Goal: Information Seeking & Learning: Learn about a topic

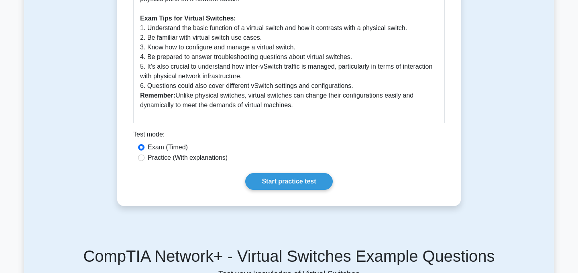
scroll to position [333, 0]
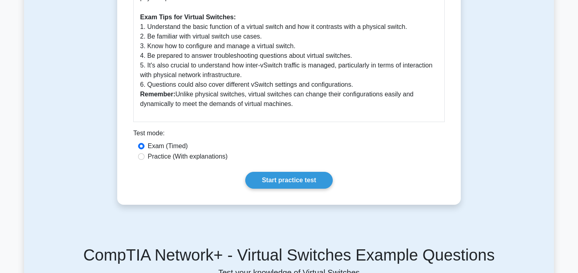
click at [201, 159] on label "Practice (With explanations)" at bounding box center [188, 157] width 80 height 10
click at [144, 159] on input "Practice (With explanations)" at bounding box center [141, 156] width 6 height 6
radio input "true"
click at [290, 178] on link "Start practice test" at bounding box center [288, 180] width 87 height 17
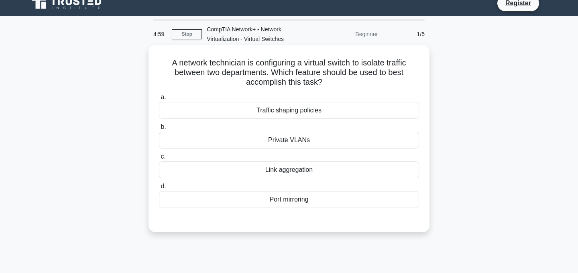
scroll to position [13, 0]
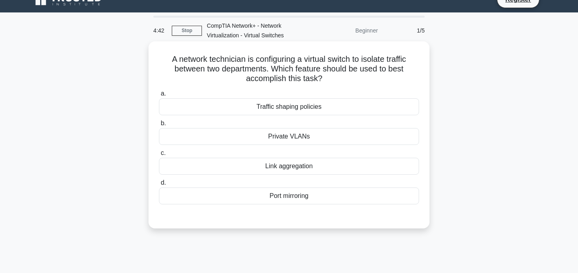
click at [265, 139] on div "Private VLANs" at bounding box center [289, 136] width 260 height 17
click at [159, 126] on input "b. Private VLANs" at bounding box center [159, 123] width 0 height 5
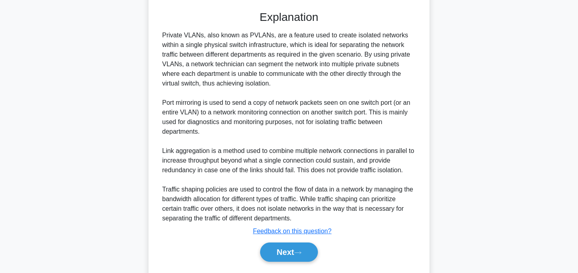
scroll to position [233, 0]
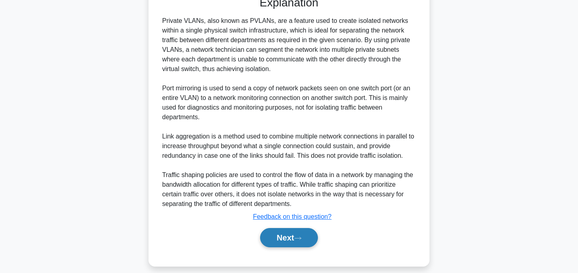
click at [270, 239] on button "Next" at bounding box center [288, 237] width 57 height 19
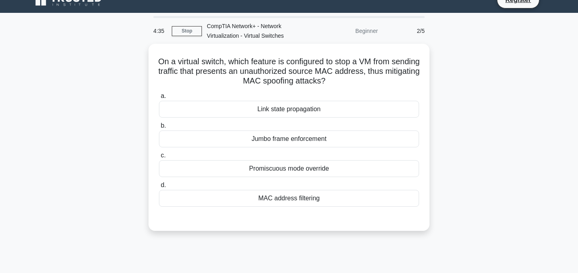
scroll to position [12, 0]
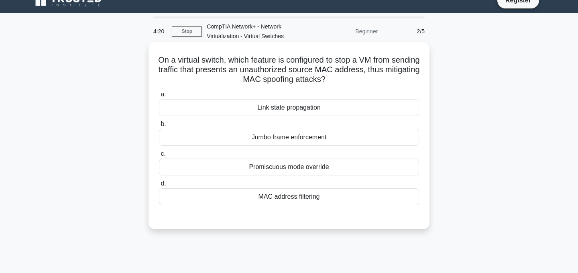
click at [284, 195] on div "MAC address filtering" at bounding box center [289, 196] width 260 height 17
click at [159, 186] on input "d. MAC address filtering" at bounding box center [159, 183] width 0 height 5
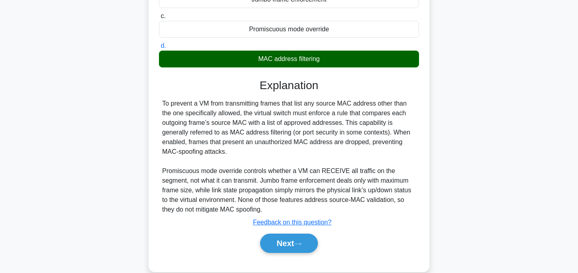
scroll to position [164, 0]
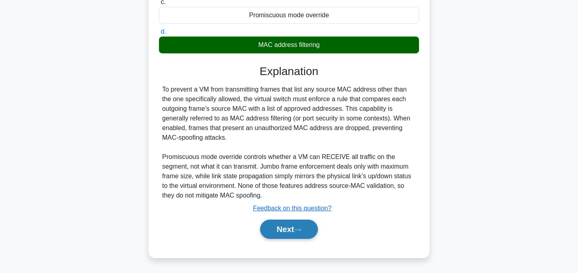
click at [292, 229] on button "Next" at bounding box center [288, 228] width 57 height 19
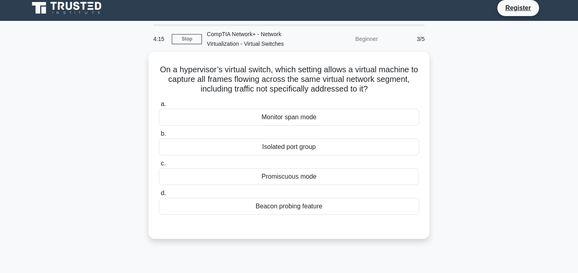
scroll to position [4, 0]
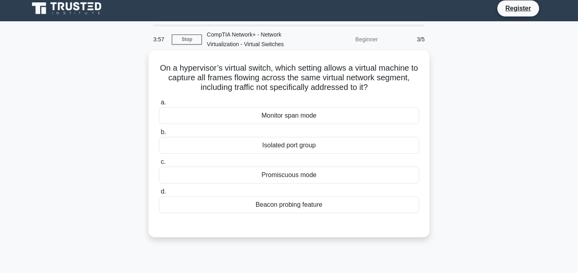
click at [298, 114] on div "Monitor span mode" at bounding box center [289, 115] width 260 height 17
click at [159, 105] on input "a. Monitor span mode" at bounding box center [159, 102] width 0 height 5
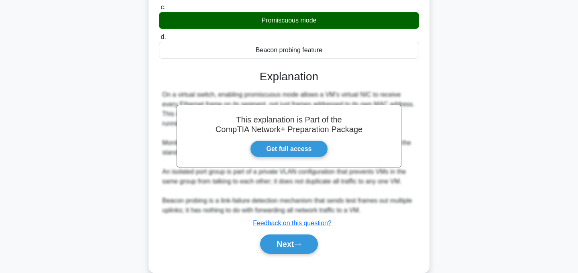
scroll to position [175, 0]
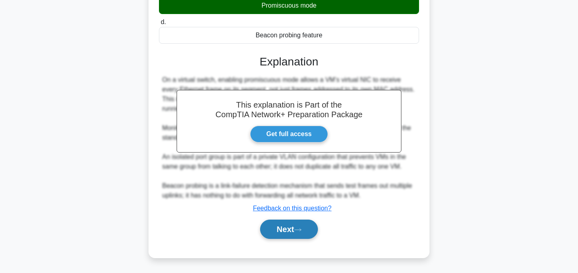
click at [291, 231] on button "Next" at bounding box center [288, 228] width 57 height 19
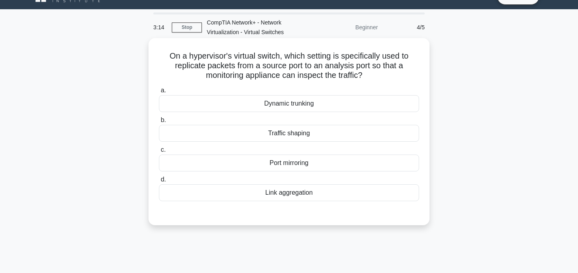
scroll to position [17, 0]
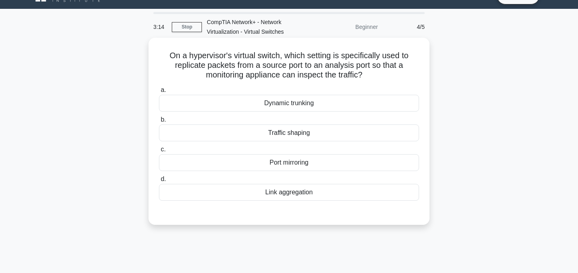
click at [361, 130] on div "Traffic shaping" at bounding box center [289, 132] width 260 height 17
click at [159, 122] on input "b. Traffic shaping" at bounding box center [159, 119] width 0 height 5
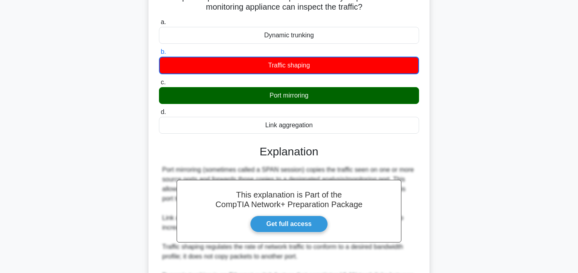
scroll to position [175, 0]
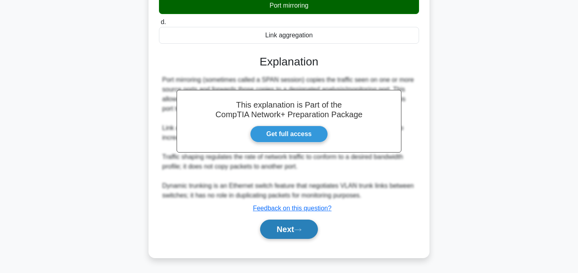
click at [286, 230] on button "Next" at bounding box center [288, 228] width 57 height 19
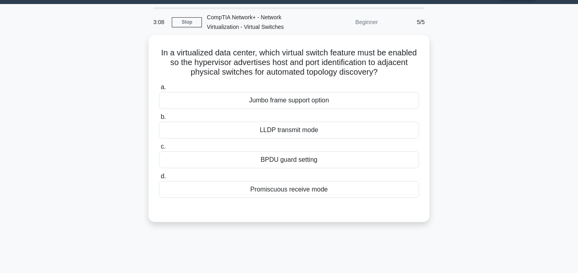
scroll to position [22, 0]
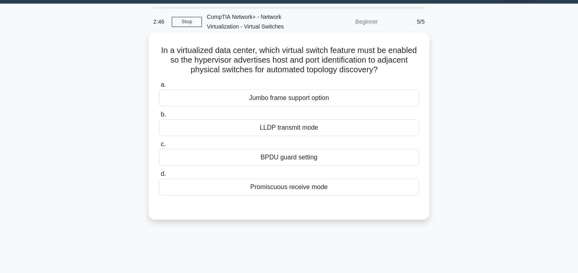
click at [320, 185] on div "Promiscuous receive mode" at bounding box center [289, 187] width 260 height 17
click at [159, 177] on input "d. Promiscuous receive mode" at bounding box center [159, 173] width 0 height 5
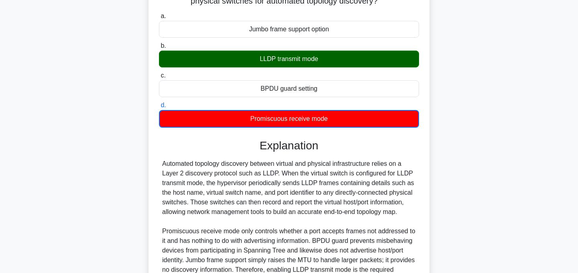
scroll to position [175, 0]
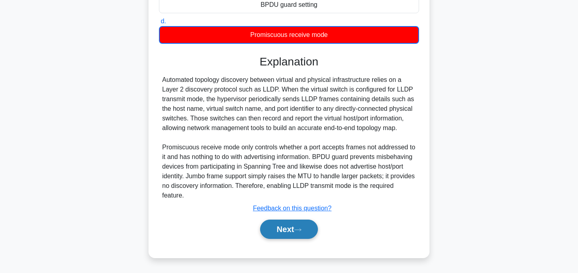
click at [282, 232] on button "Next" at bounding box center [288, 228] width 57 height 19
